Goal: Navigation & Orientation: Find specific page/section

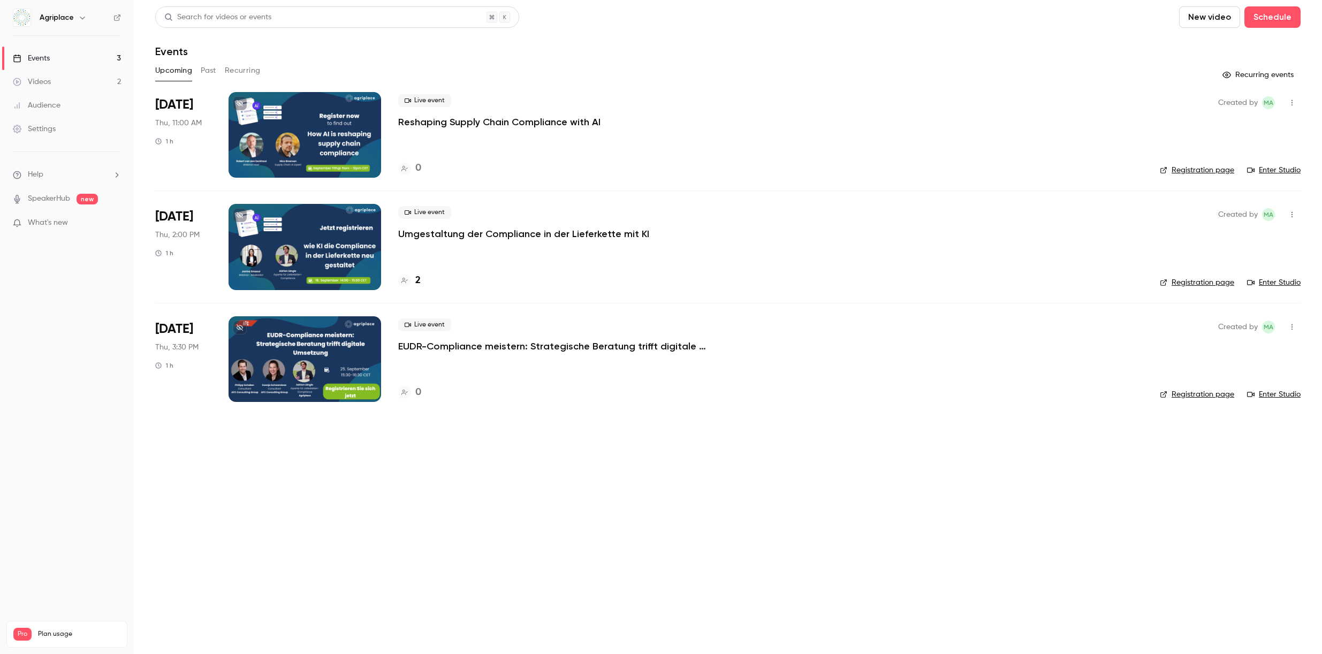
click at [525, 123] on p "Reshaping Supply Chain Compliance with AI" at bounding box center [499, 122] width 202 height 13
click at [1214, 173] on link "Registration page" at bounding box center [1197, 170] width 74 height 11
click at [566, 229] on p "Umgestaltung der Compliance in der Lieferkette mit KI" at bounding box center [523, 233] width 251 height 13
click at [1209, 282] on link "Registration page" at bounding box center [1197, 282] width 74 height 11
click at [454, 124] on p "Reshaping Supply Chain Compliance with AI" at bounding box center [499, 122] width 202 height 13
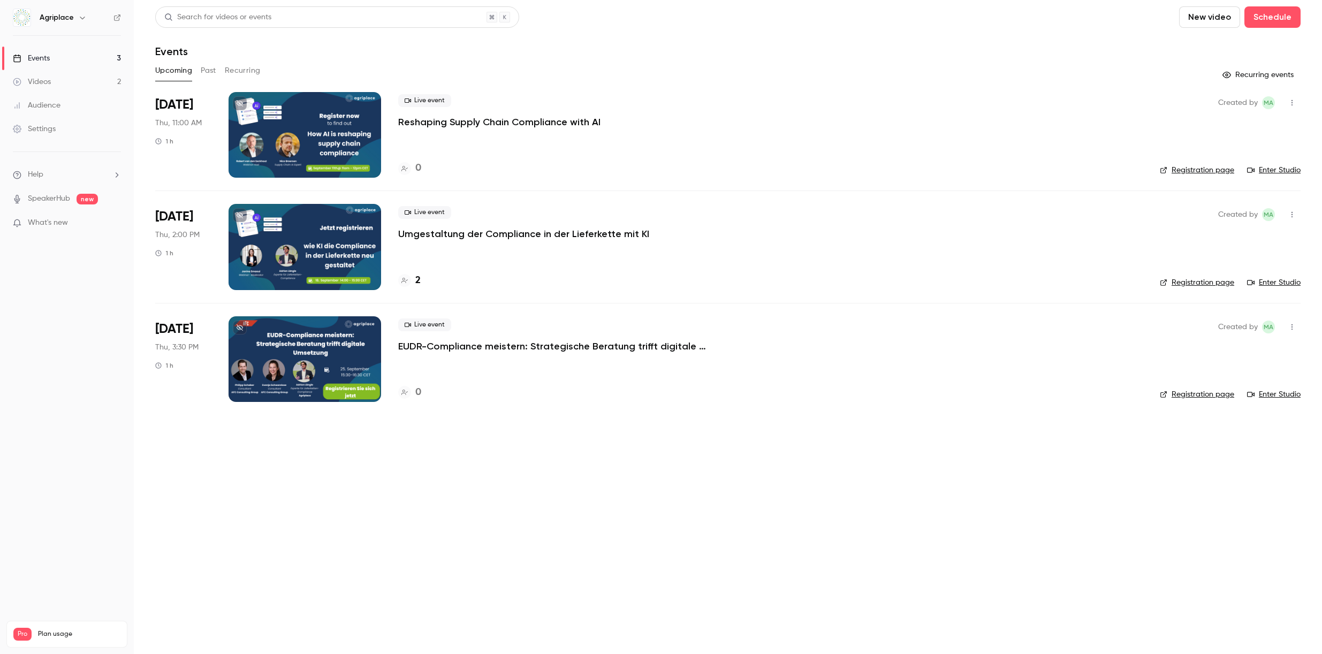
click at [1181, 174] on link "Registration page" at bounding box center [1197, 170] width 74 height 11
